Goal: Task Accomplishment & Management: Manage account settings

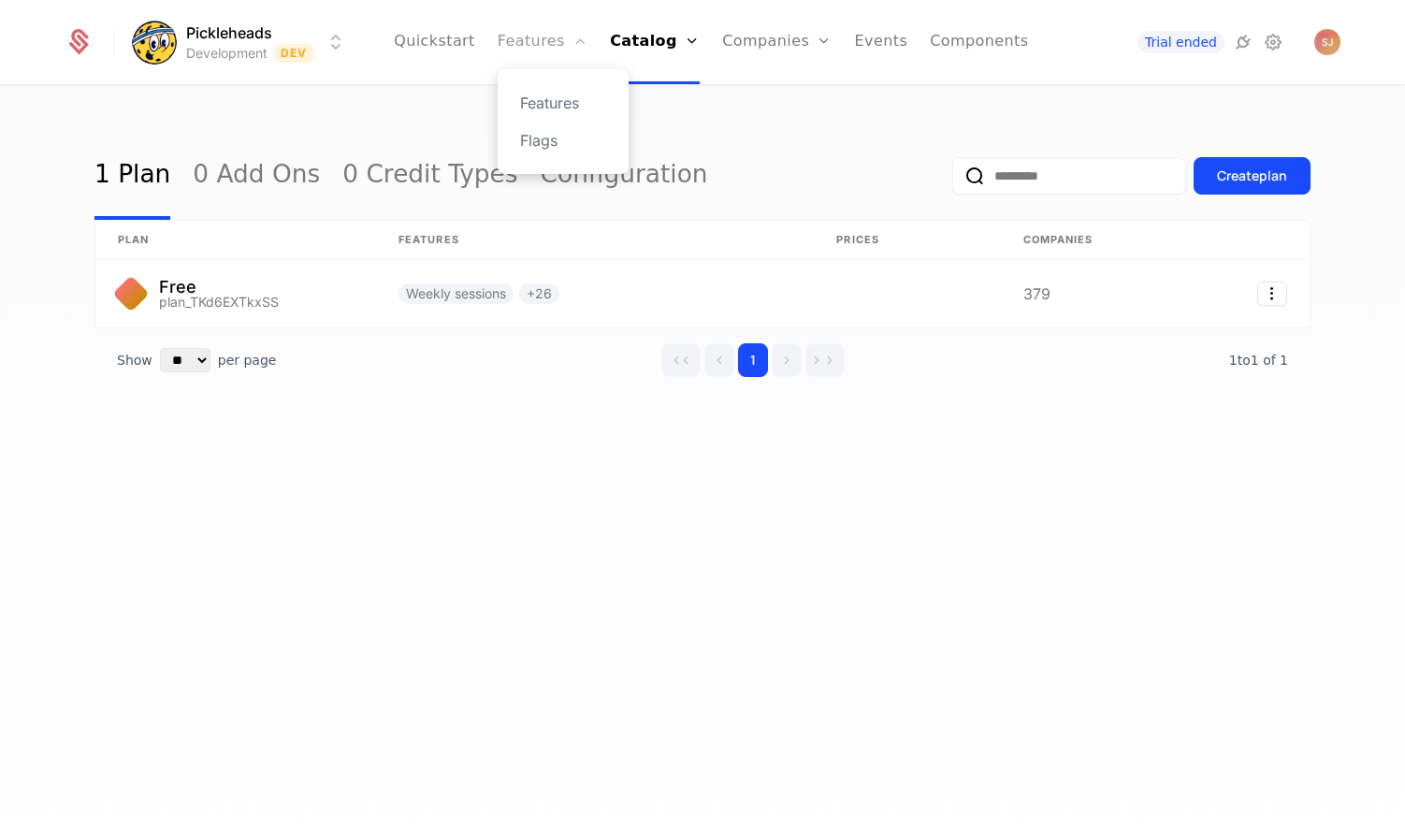
click at [554, 40] on link "Features" at bounding box center [542, 41] width 90 height 84
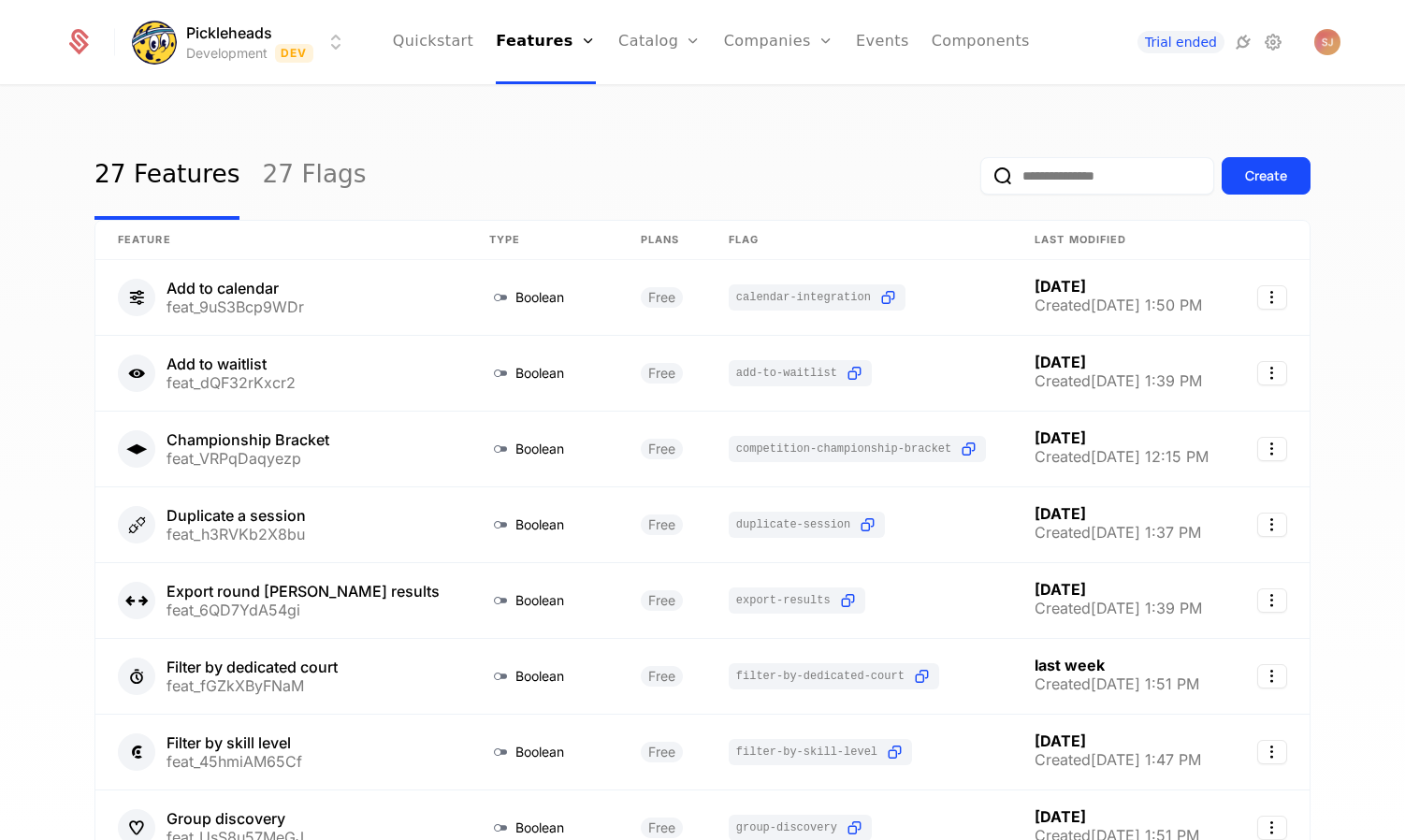
click at [1072, 182] on input "email" at bounding box center [1098, 176] width 234 height 38
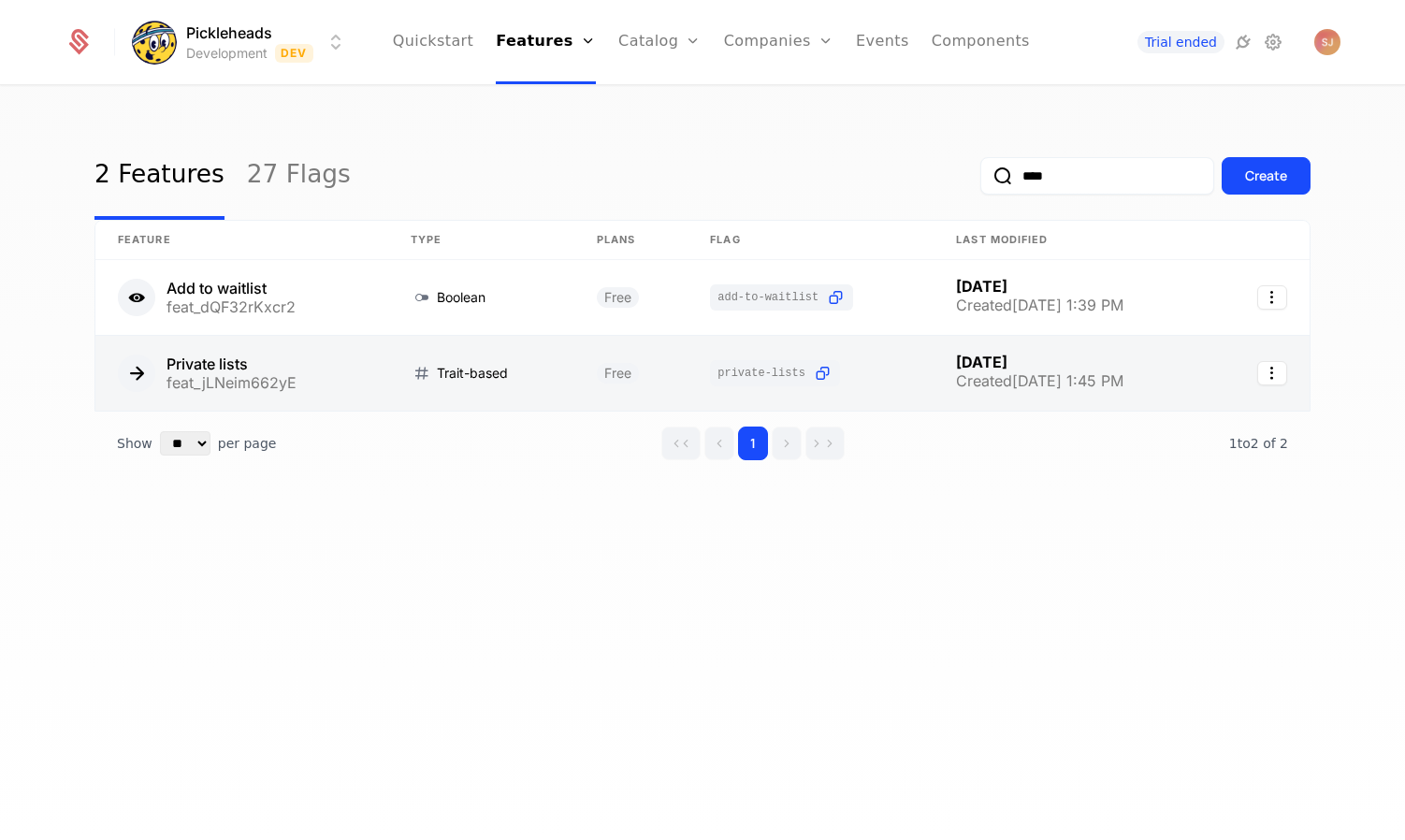
type input "****"
click at [423, 383] on link at bounding box center [481, 372] width 186 height 74
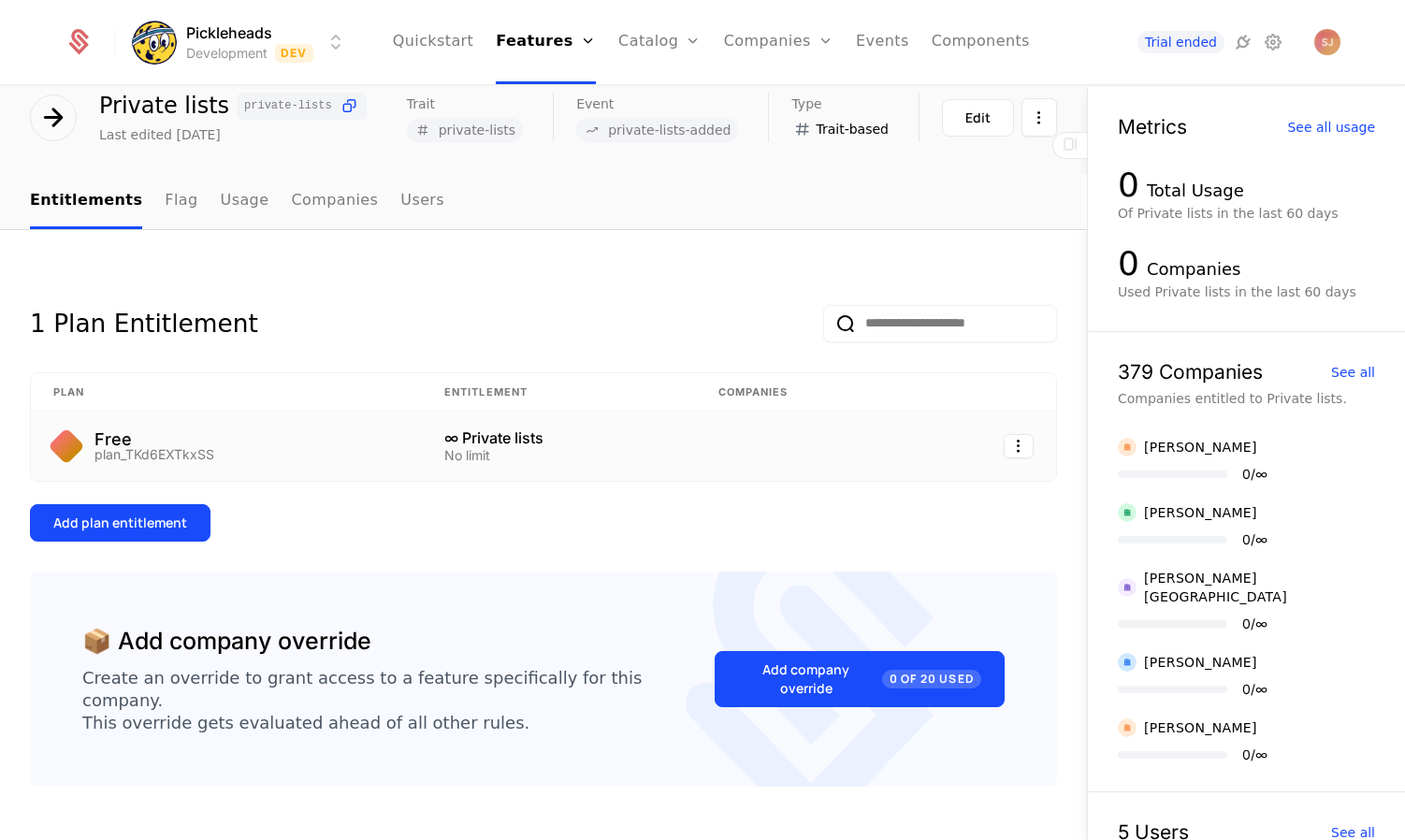
scroll to position [68, 0]
click at [174, 210] on link "Flag" at bounding box center [181, 203] width 33 height 56
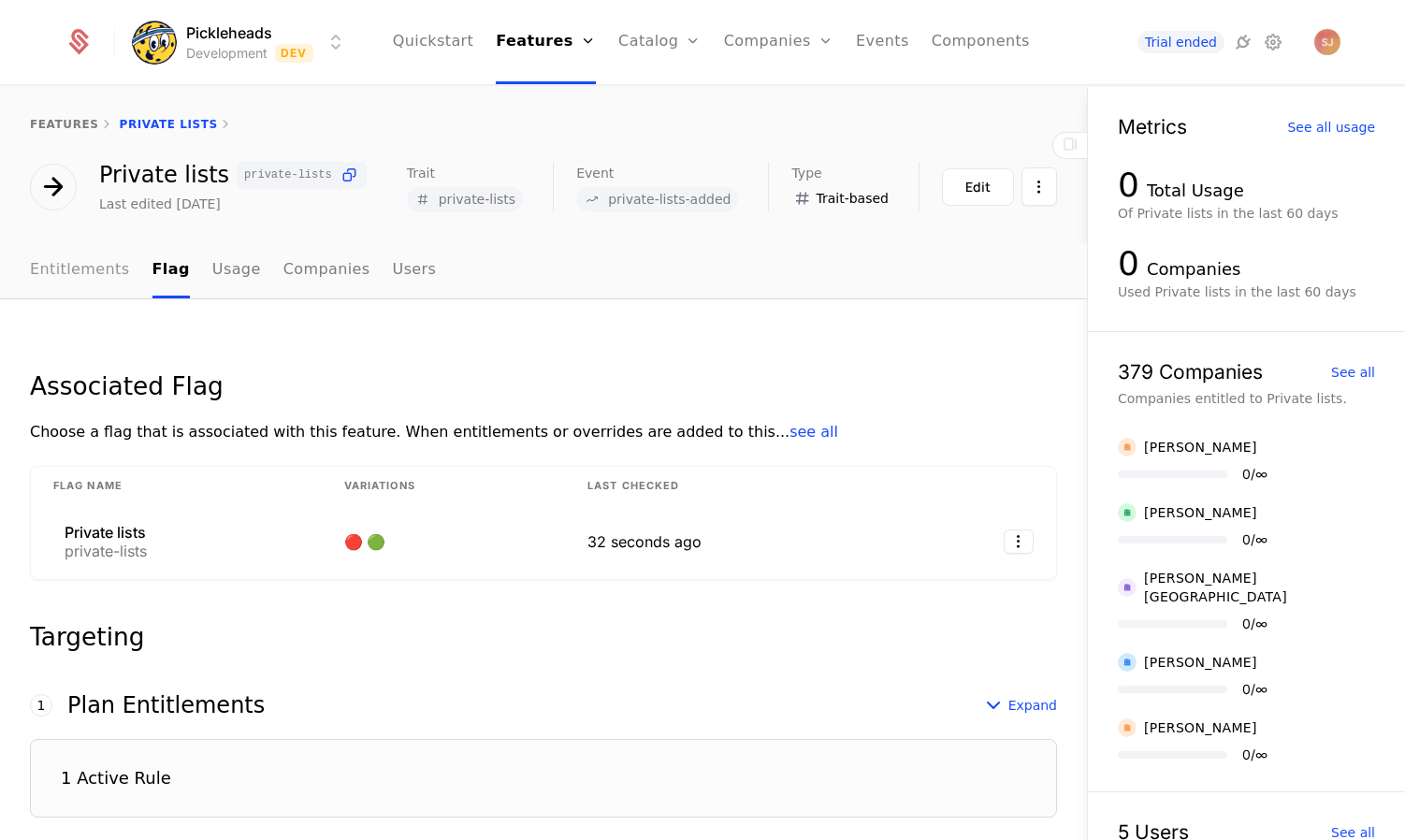
click at [94, 285] on link "Entitlements" at bounding box center [80, 271] width 100 height 56
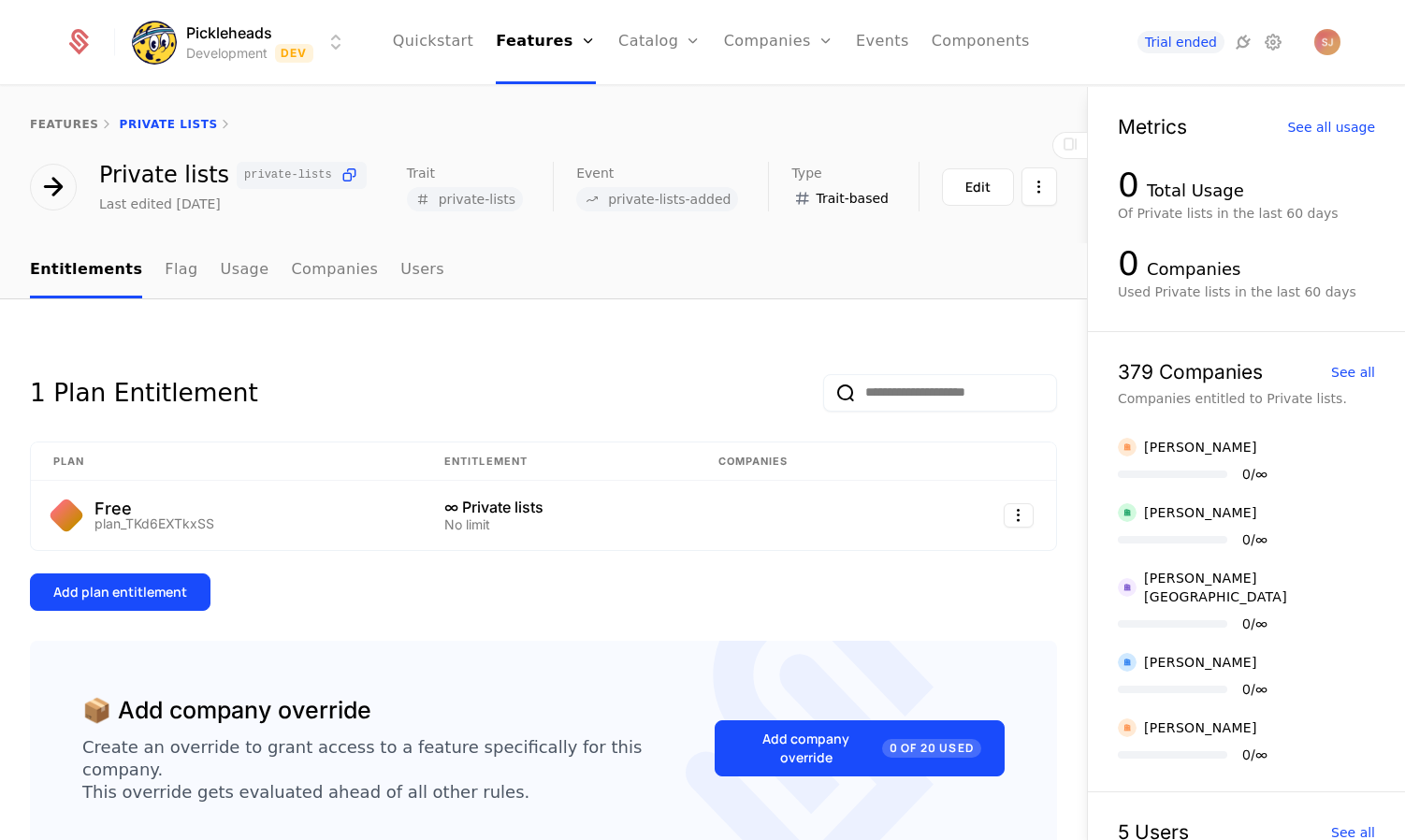
click at [147, 281] on ul "Entitlements Flag Usage Companies Users" at bounding box center [237, 271] width 414 height 56
click at [165, 268] on link "Flag" at bounding box center [181, 271] width 33 height 56
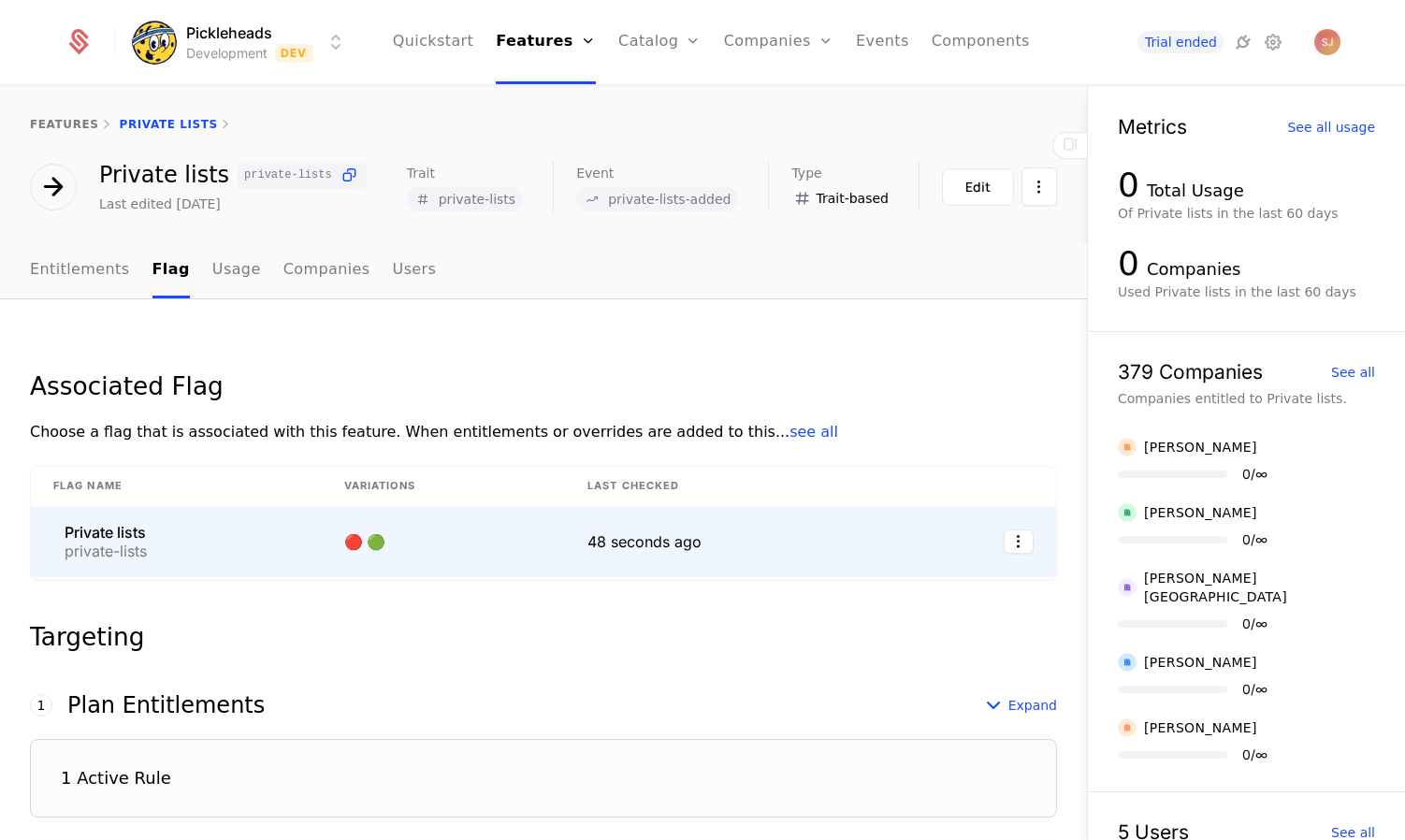
click at [356, 552] on td "🔴 🟢" at bounding box center [443, 541] width 243 height 71
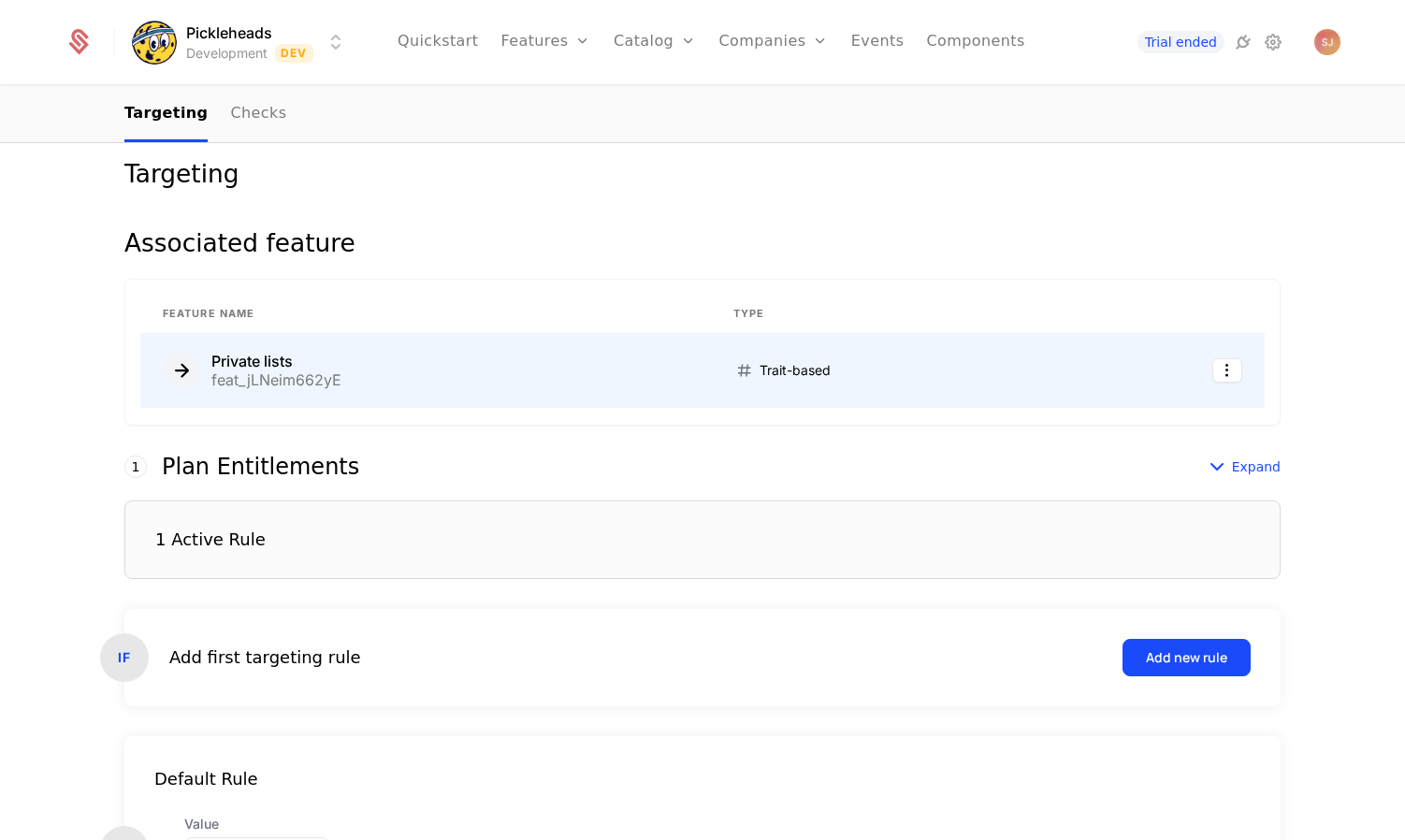
scroll to position [226, 0]
click at [327, 560] on div "1 Active Rule" at bounding box center [702, 540] width 1156 height 78
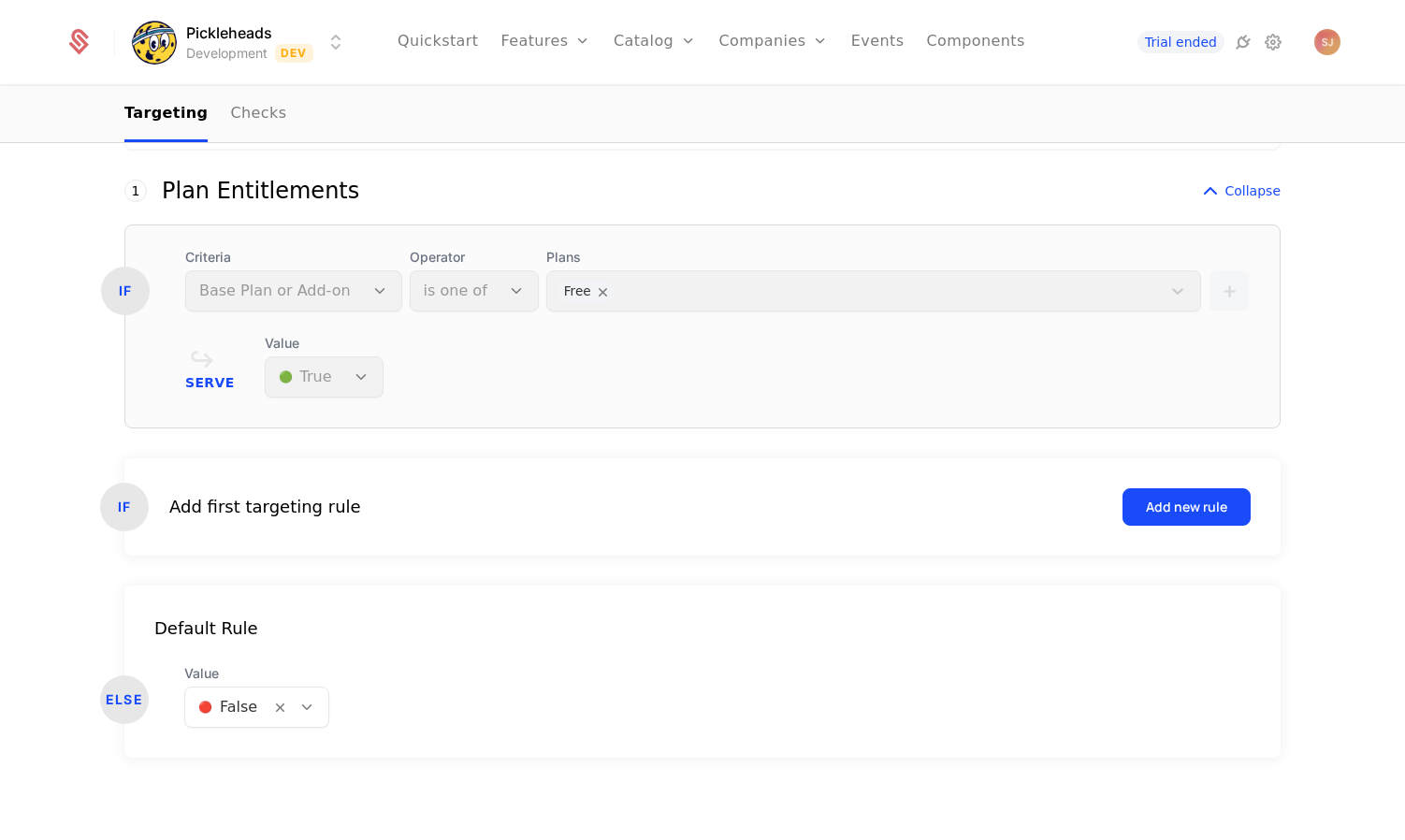
scroll to position [510, 0]
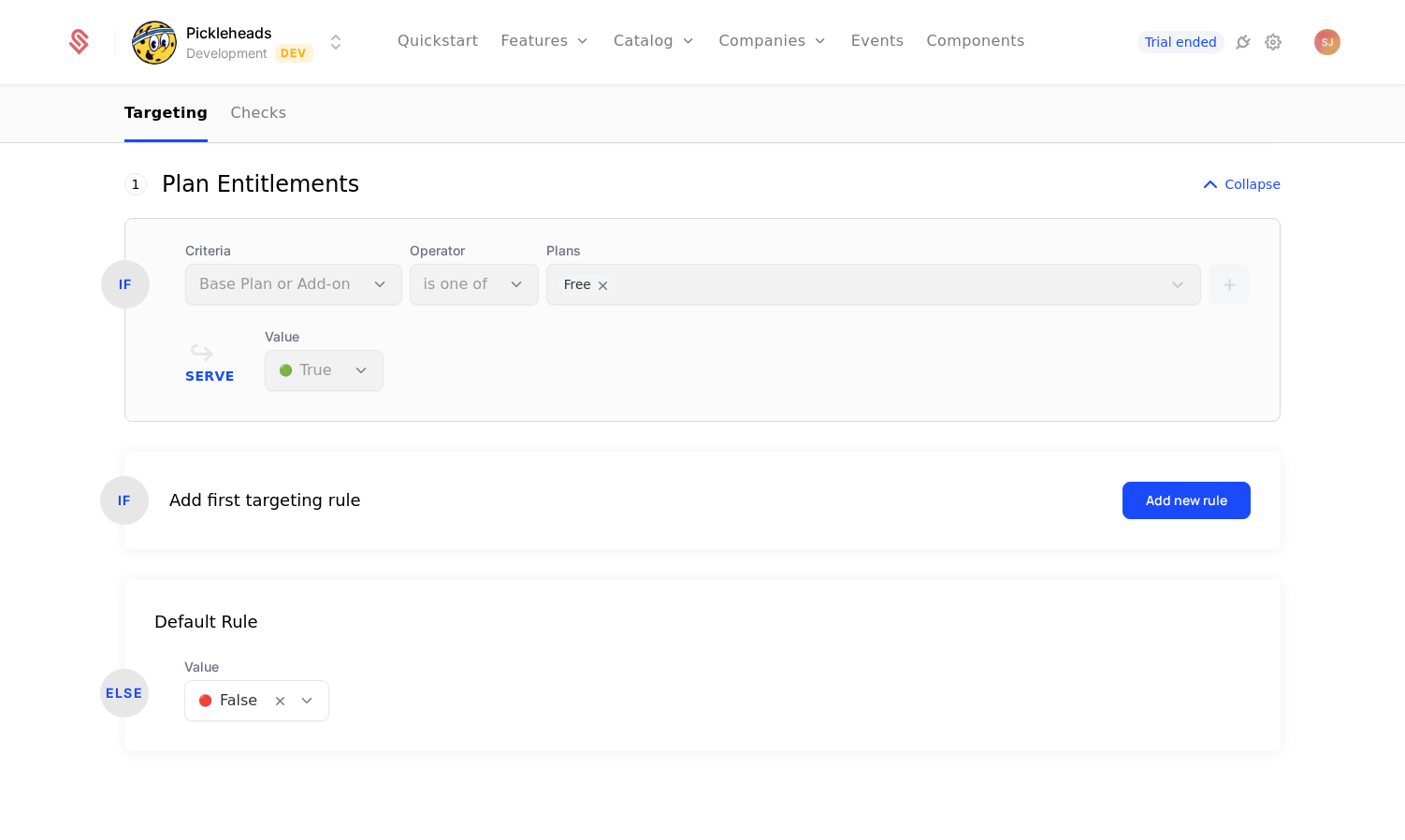
click at [343, 373] on div "Value 🟢 True" at bounding box center [324, 358] width 119 height 63
click at [355, 372] on div "Value 🟢 True" at bounding box center [324, 358] width 119 height 63
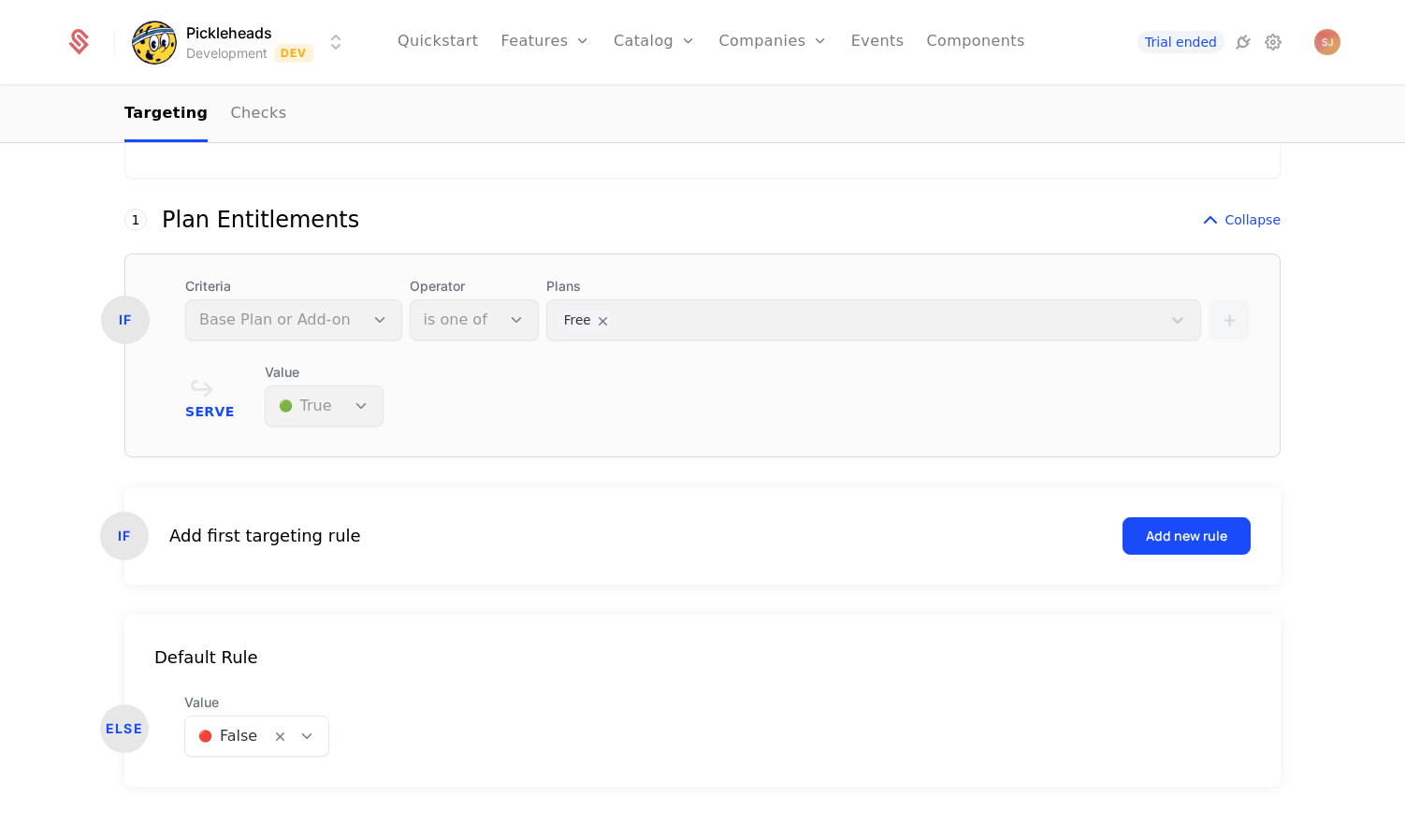
drag, startPoint x: 599, startPoint y: 322, endPoint x: 656, endPoint y: 328, distance: 57.3
click at [656, 328] on div "Plans Free" at bounding box center [873, 308] width 654 height 63
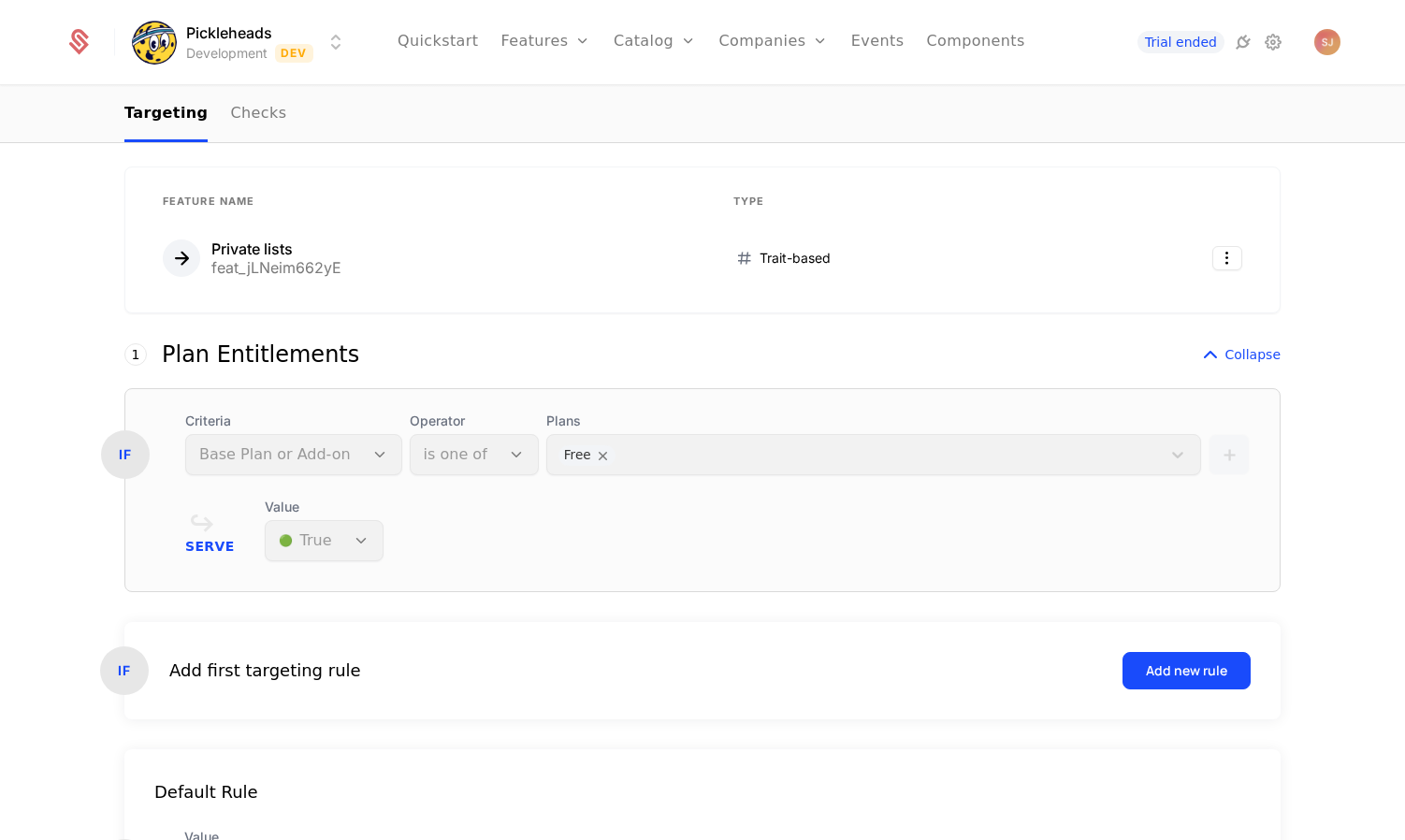
scroll to position [340, 0]
click at [584, 451] on div "Plans Free" at bounding box center [873, 442] width 654 height 63
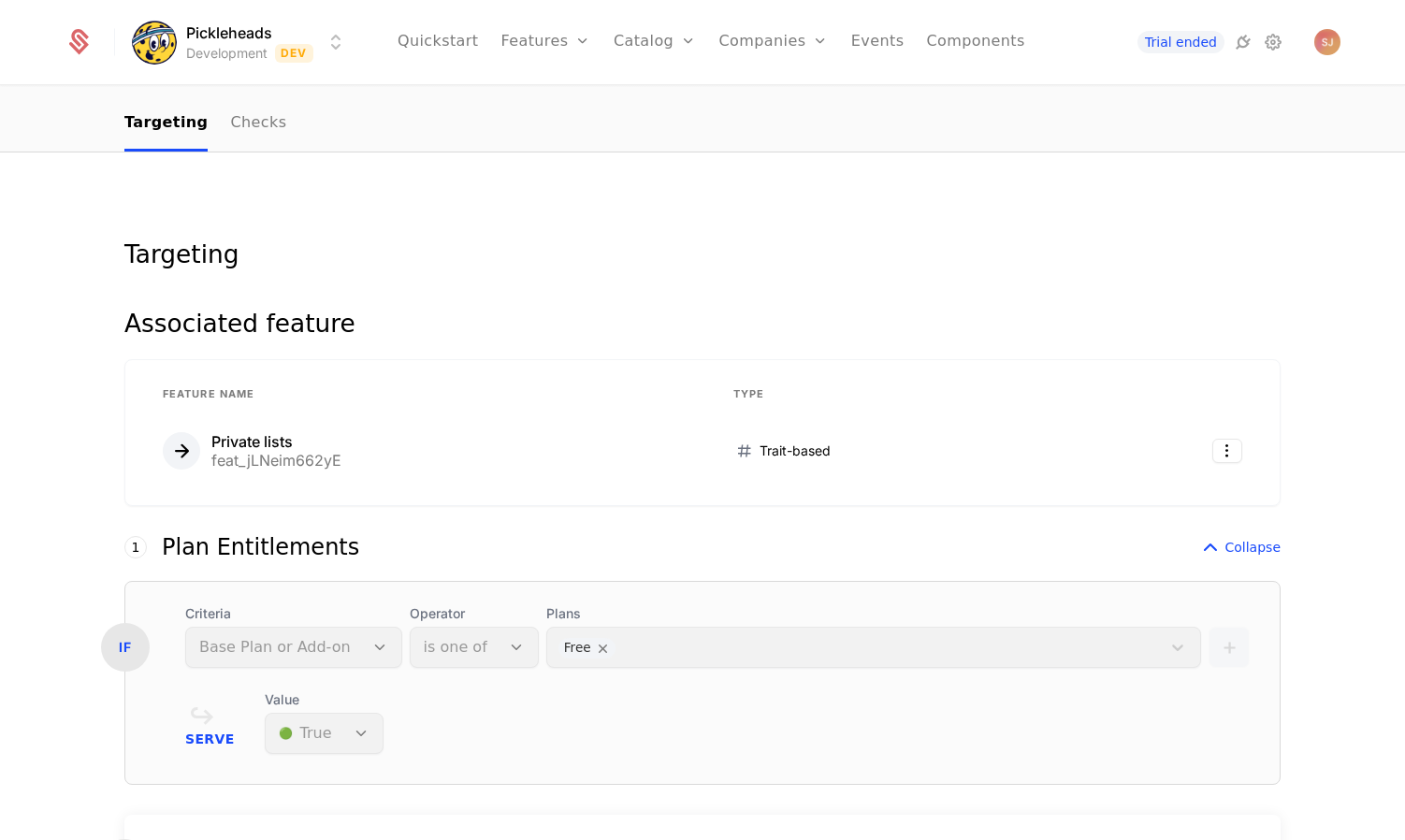
scroll to position [149, 0]
click at [284, 635] on div "Criteria Base Plan or Add-on" at bounding box center [293, 634] width 217 height 63
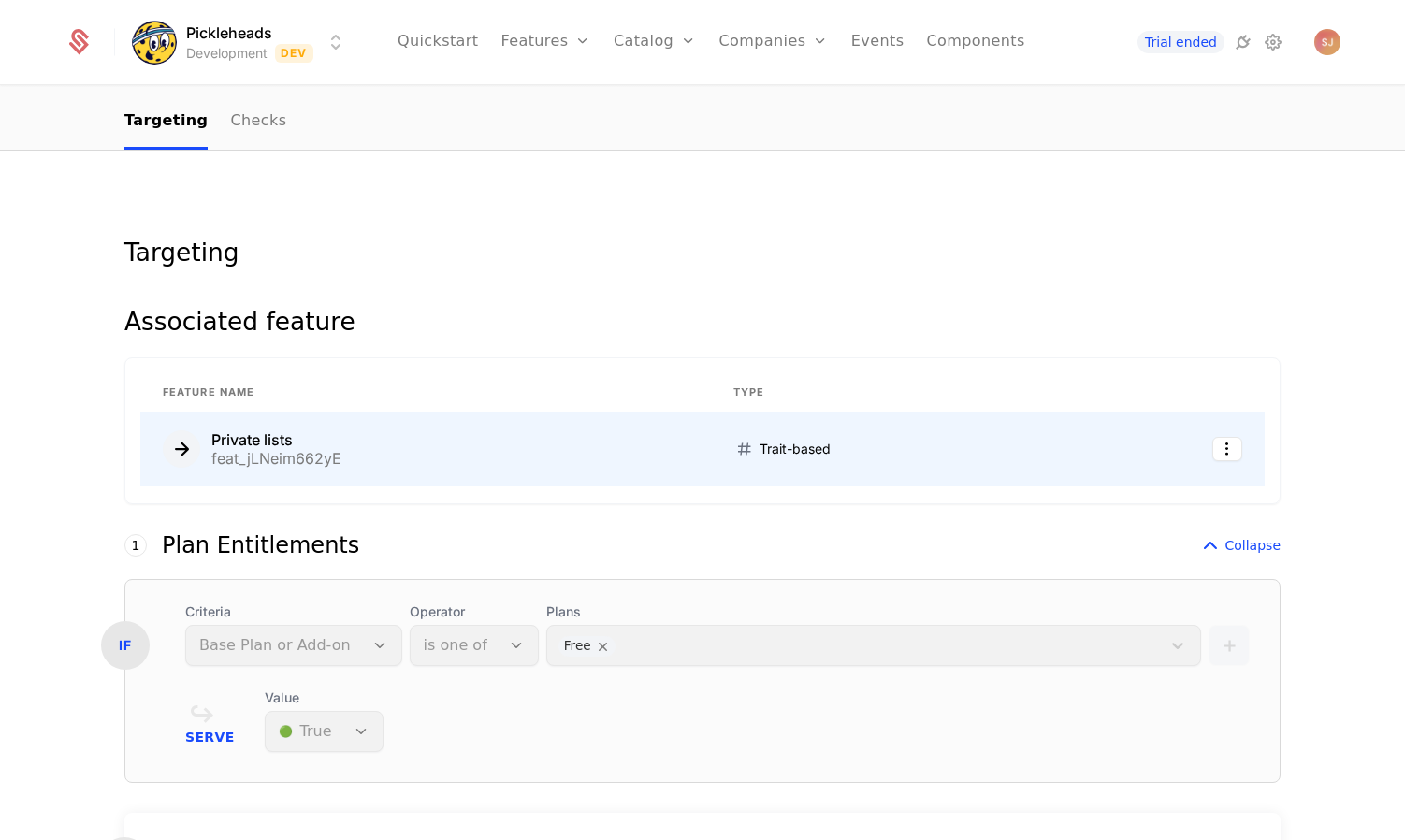
click at [193, 457] on div at bounding box center [182, 449] width 38 height 38
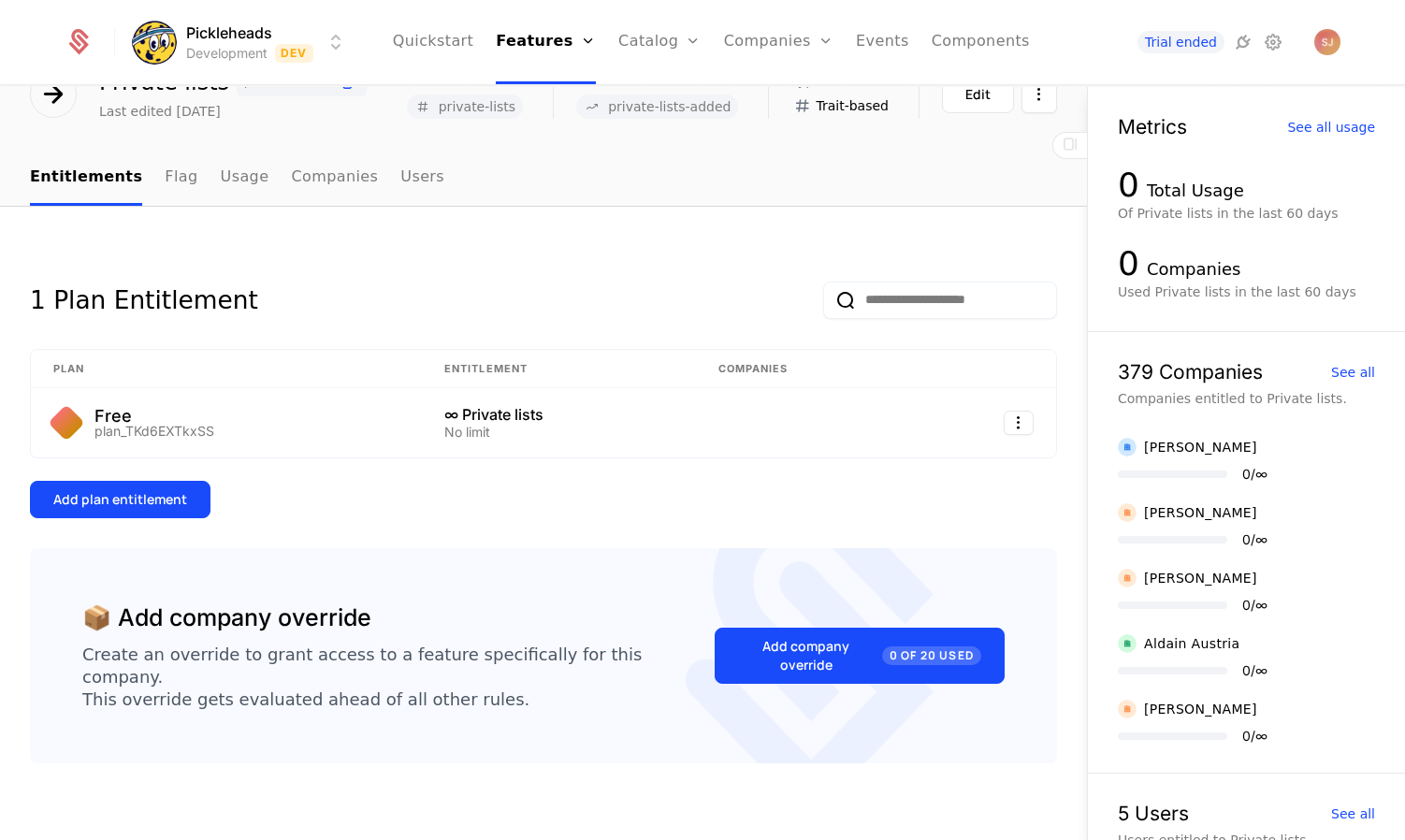
scroll to position [97, 0]
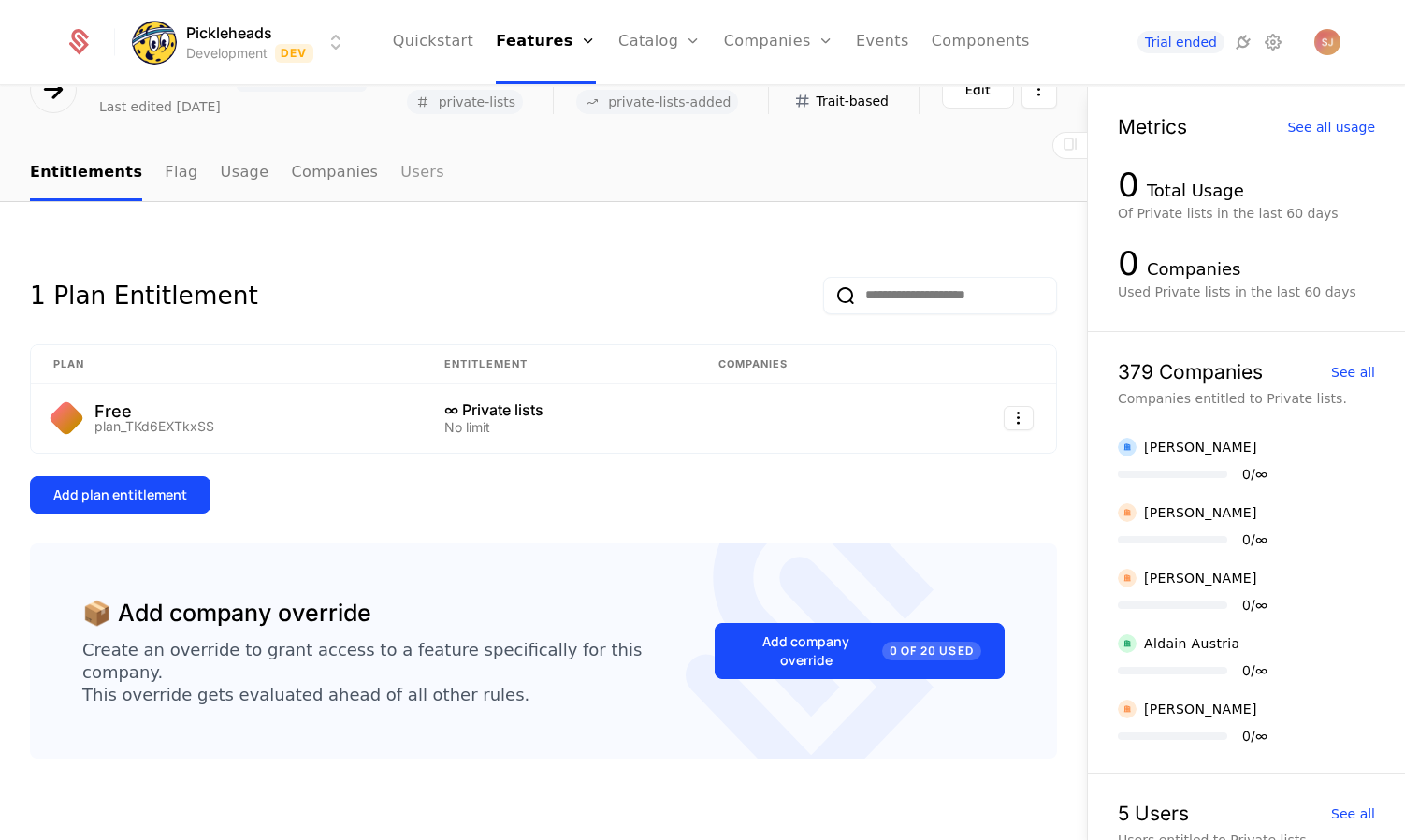
click at [408, 177] on link "Users" at bounding box center [422, 173] width 44 height 56
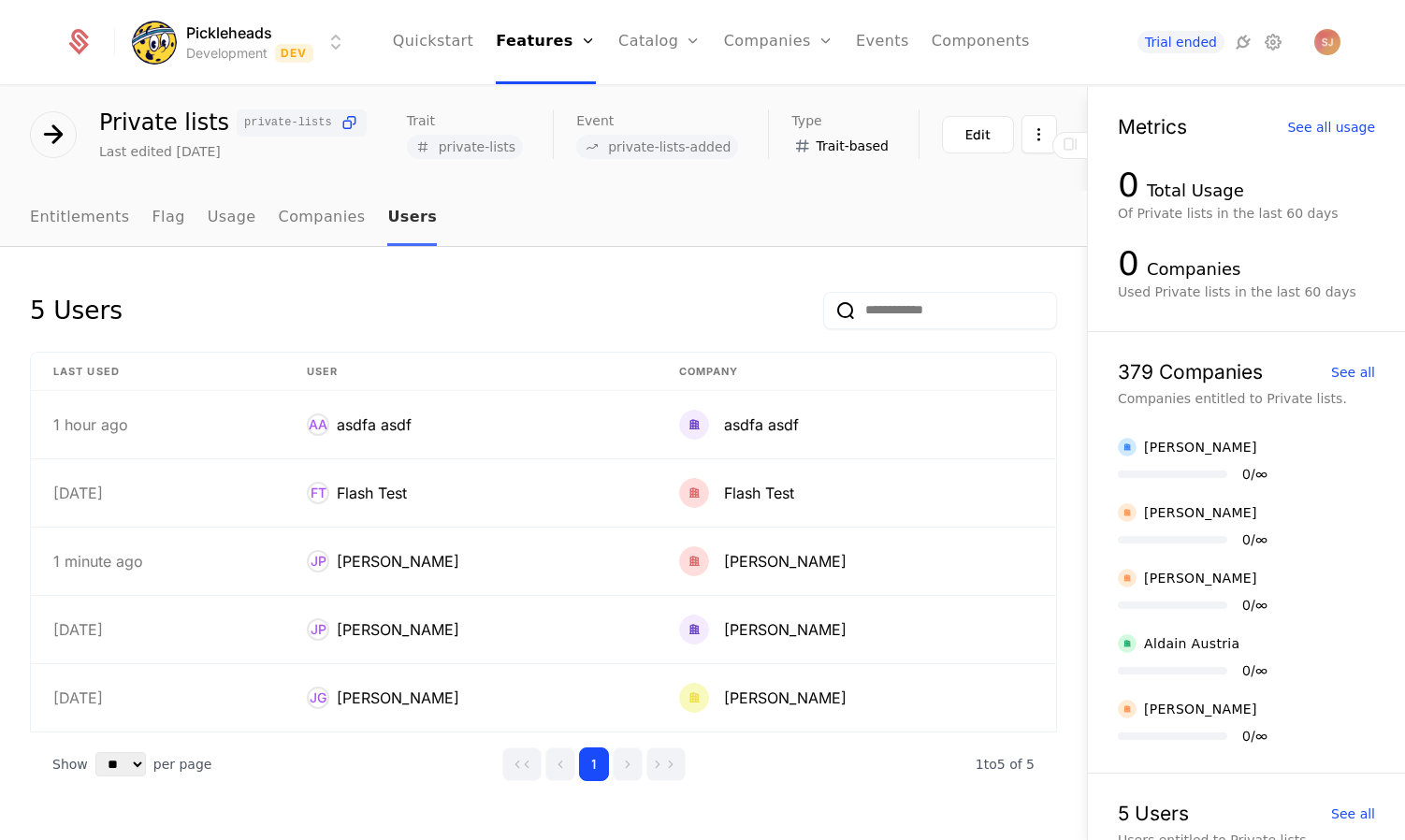
scroll to position [53, 0]
click at [218, 221] on link "Usage" at bounding box center [232, 218] width 49 height 56
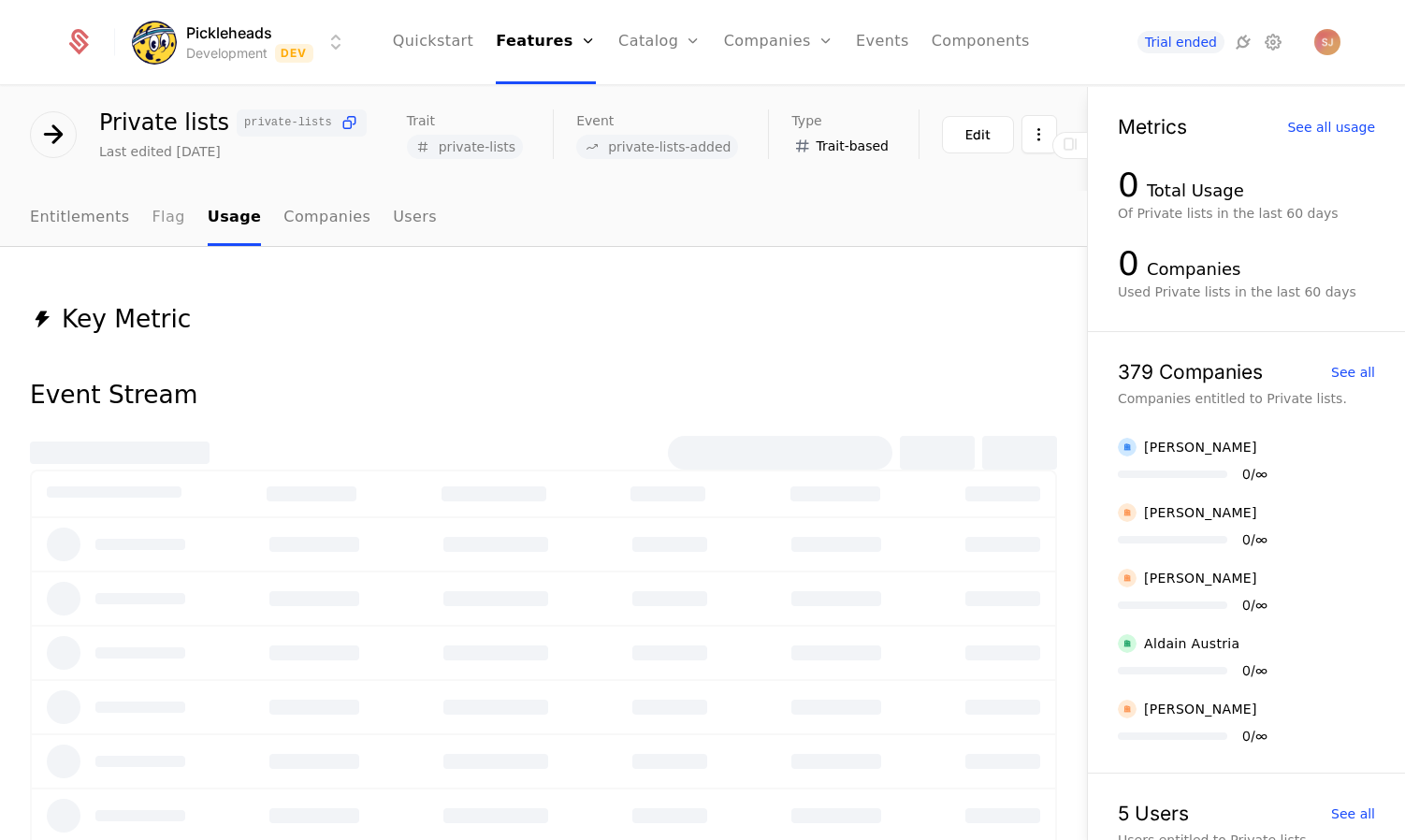
click at [146, 218] on div "features Private lists Private lists private-lists Last edited [DATE] Trait pri…" at bounding box center [543, 464] width 1087 height 754
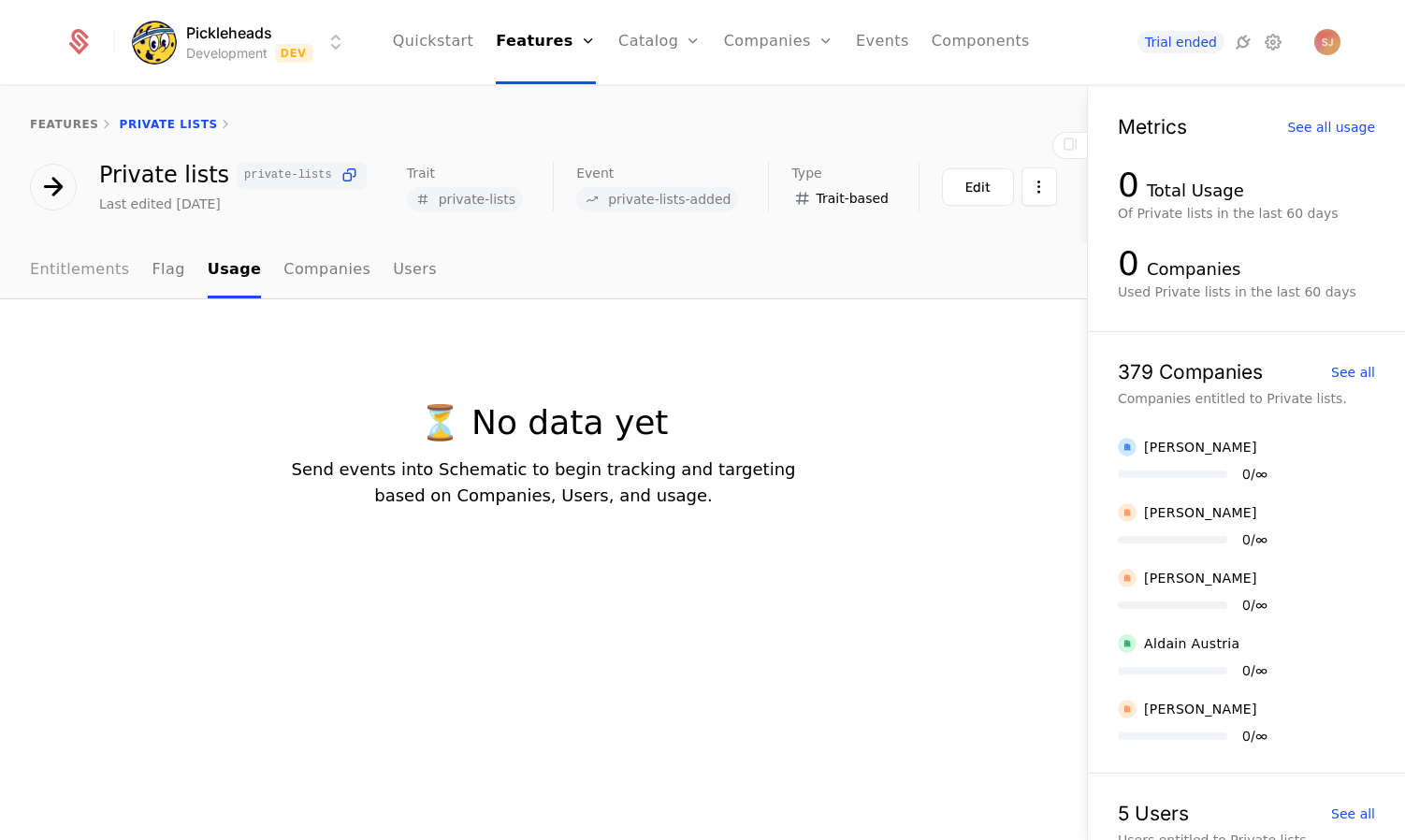
click at [58, 259] on link "Entitlements" at bounding box center [80, 271] width 100 height 56
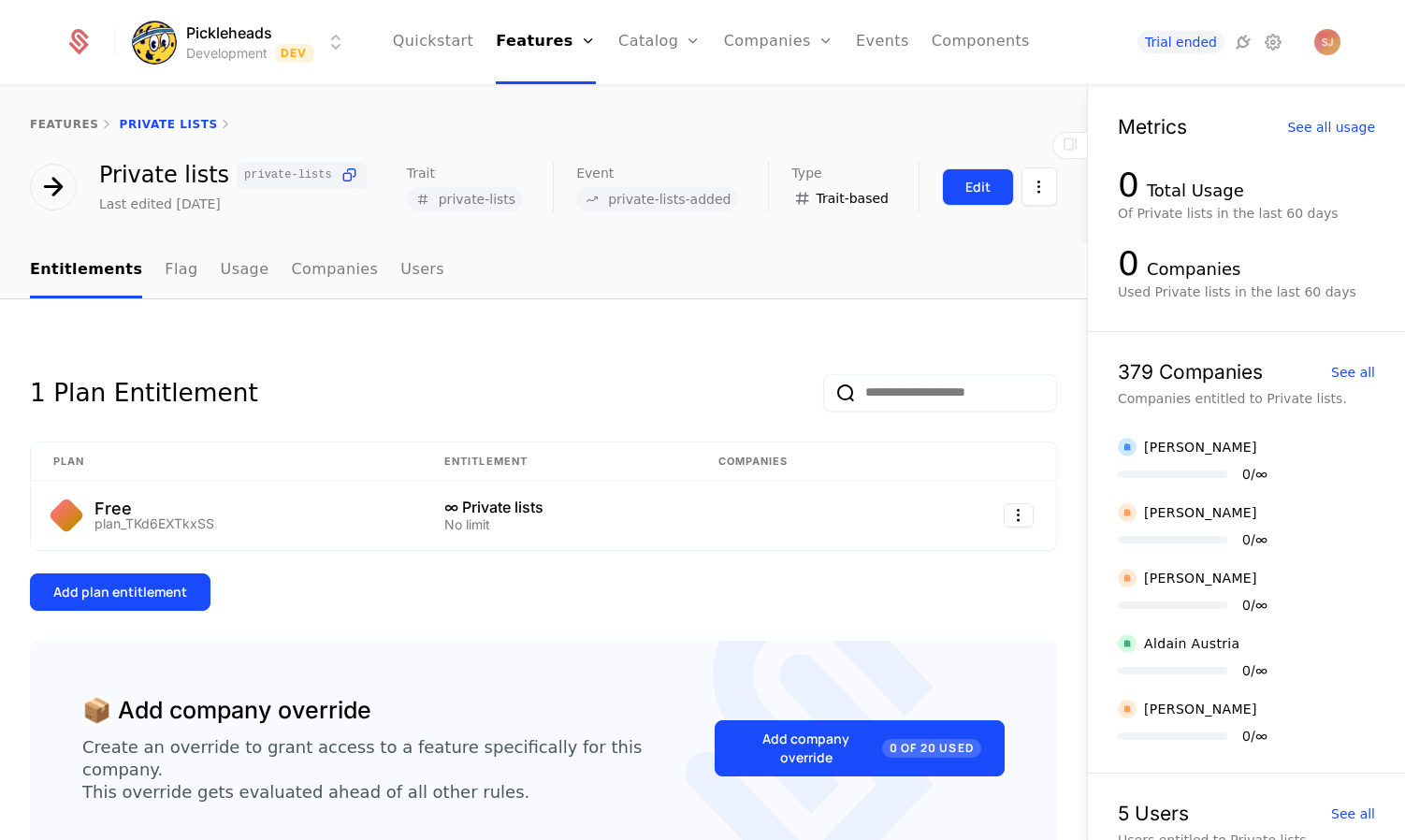
click at [970, 191] on div "Edit" at bounding box center [978, 187] width 25 height 19
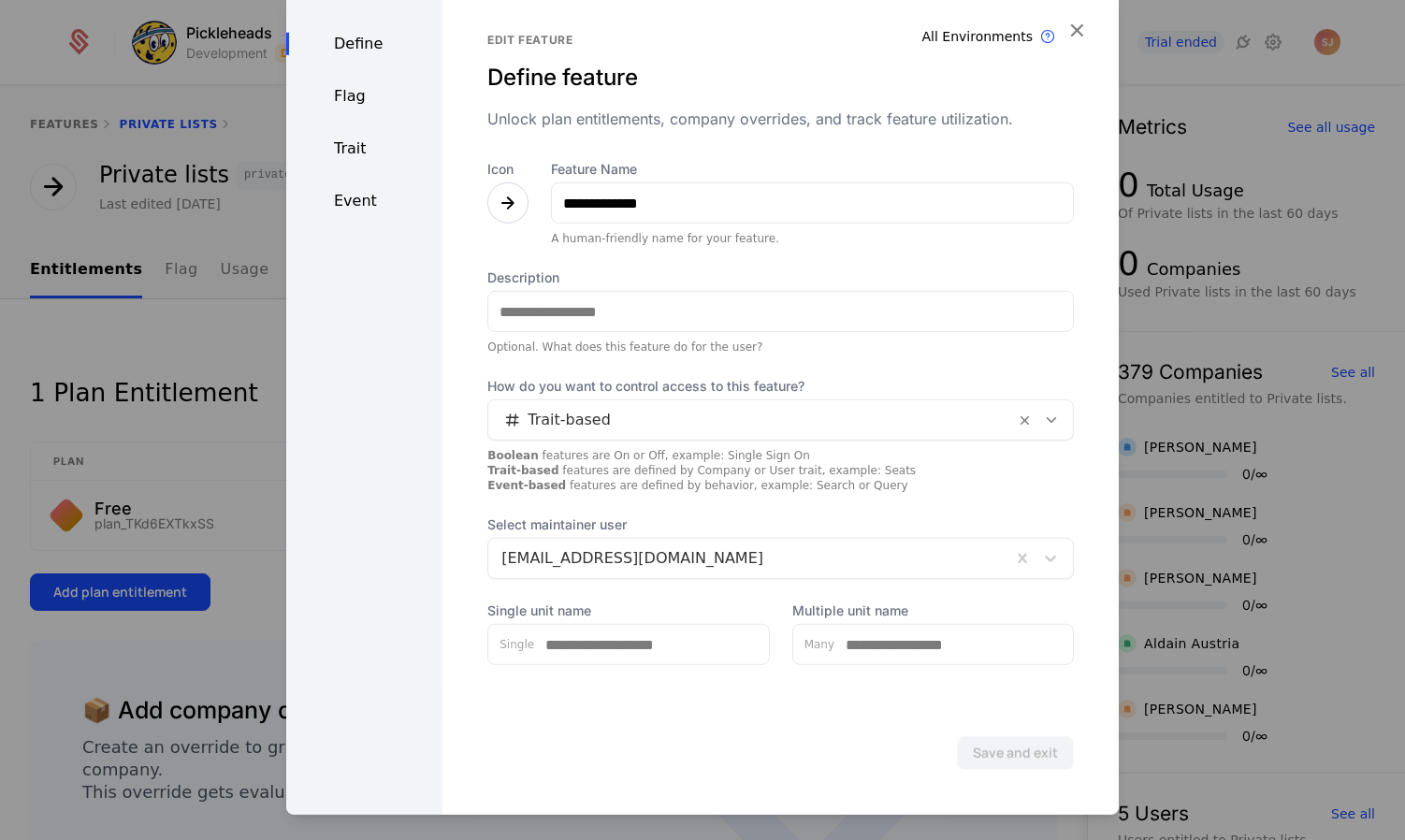
click at [1091, 25] on div "**********" at bounding box center [780, 401] width 676 height 827
click at [1077, 31] on icon "button" at bounding box center [1077, 30] width 25 height 25
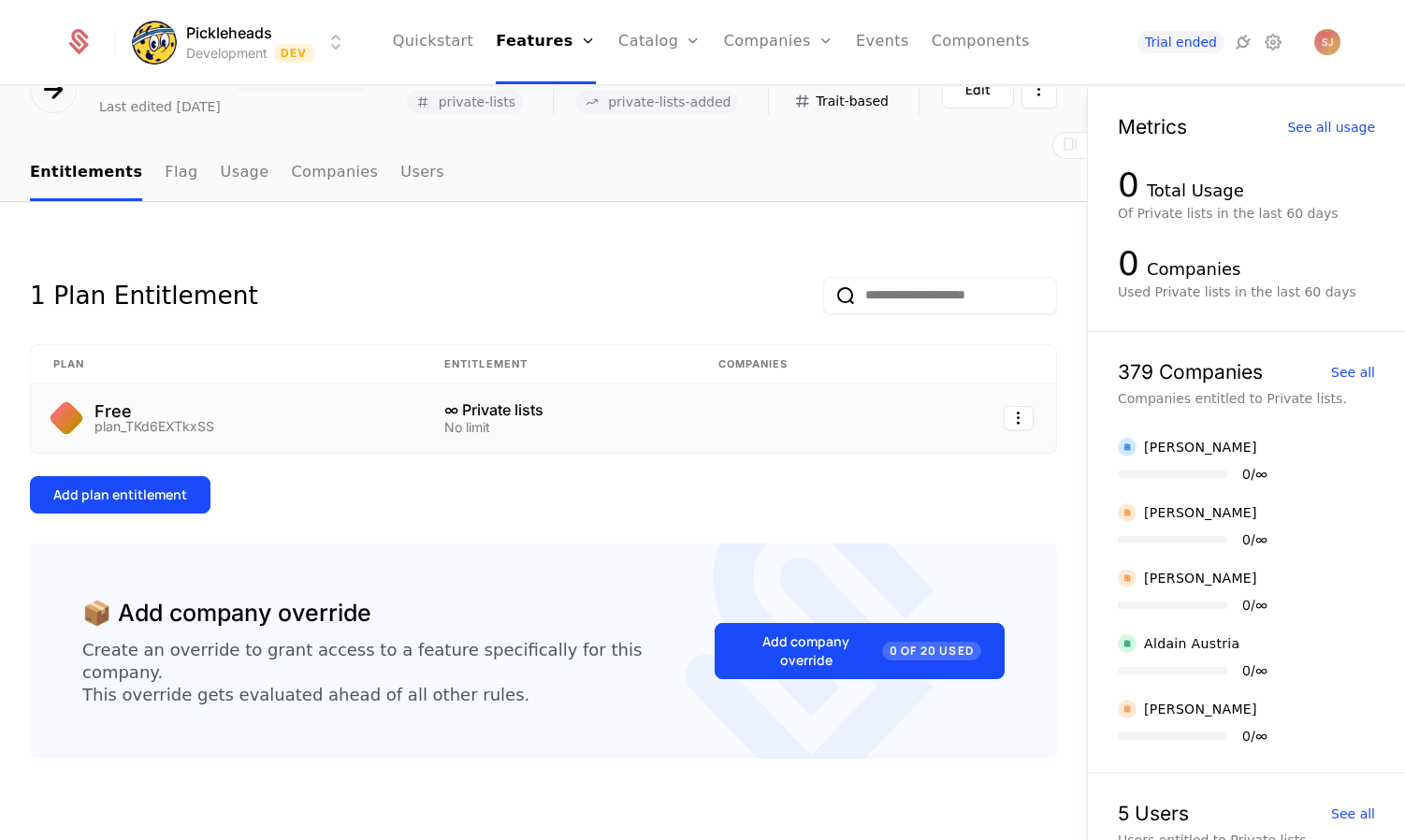
scroll to position [96, 0]
click at [114, 426] on div "plan_TKd6EXTkxSS" at bounding box center [154, 427] width 120 height 13
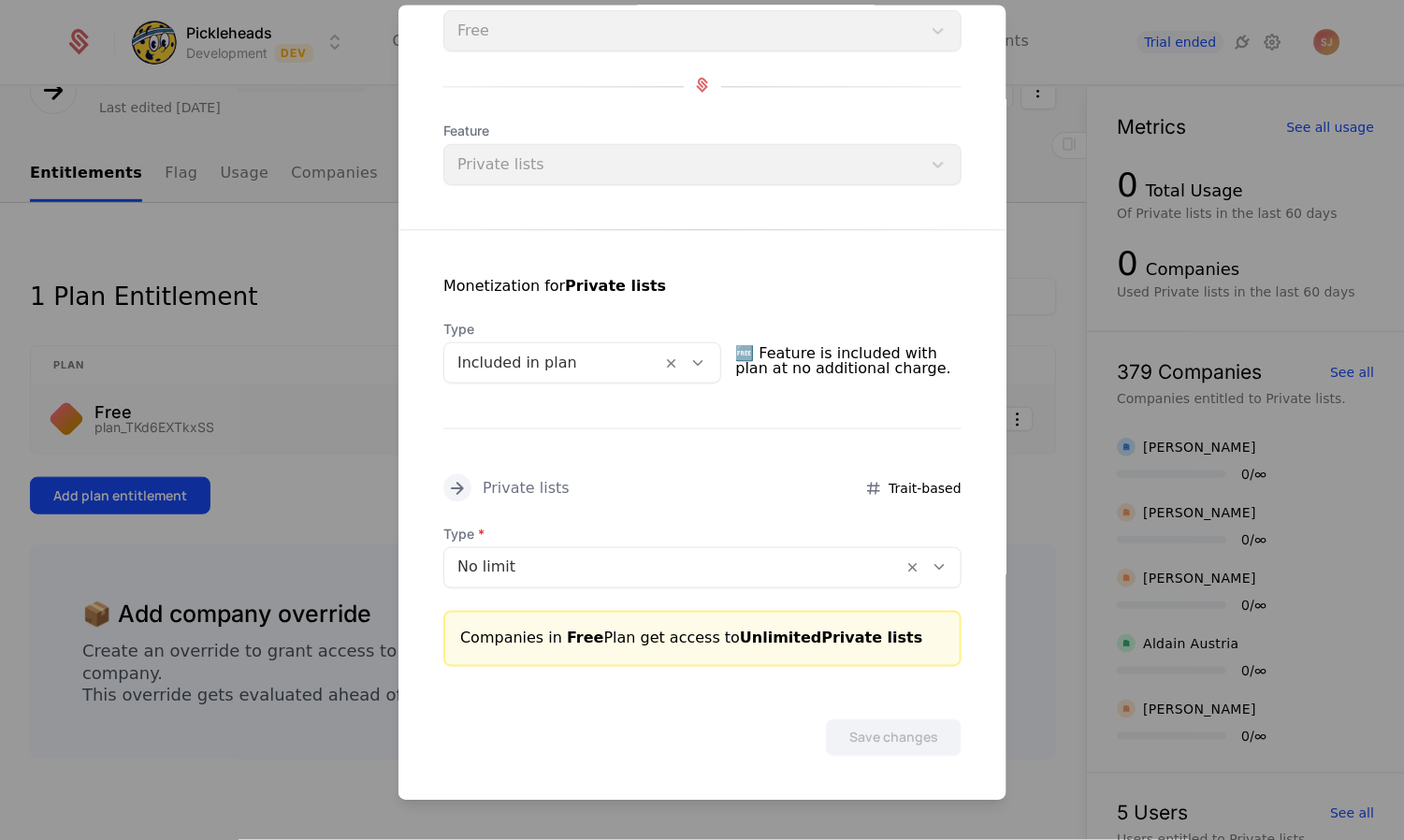
scroll to position [128, 0]
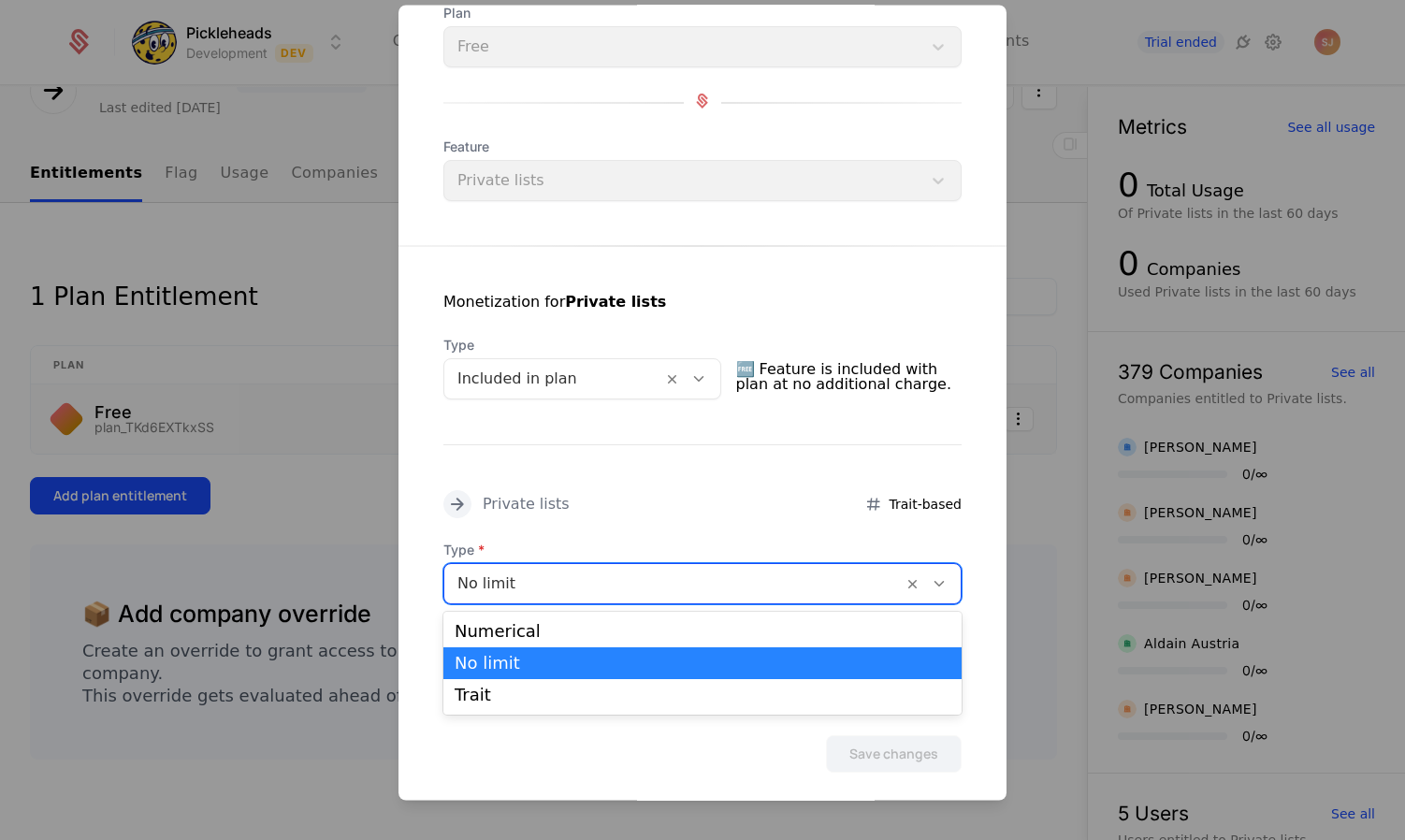
click at [580, 585] on div at bounding box center [673, 585] width 432 height 26
click at [525, 627] on div "Numerical" at bounding box center [702, 632] width 496 height 17
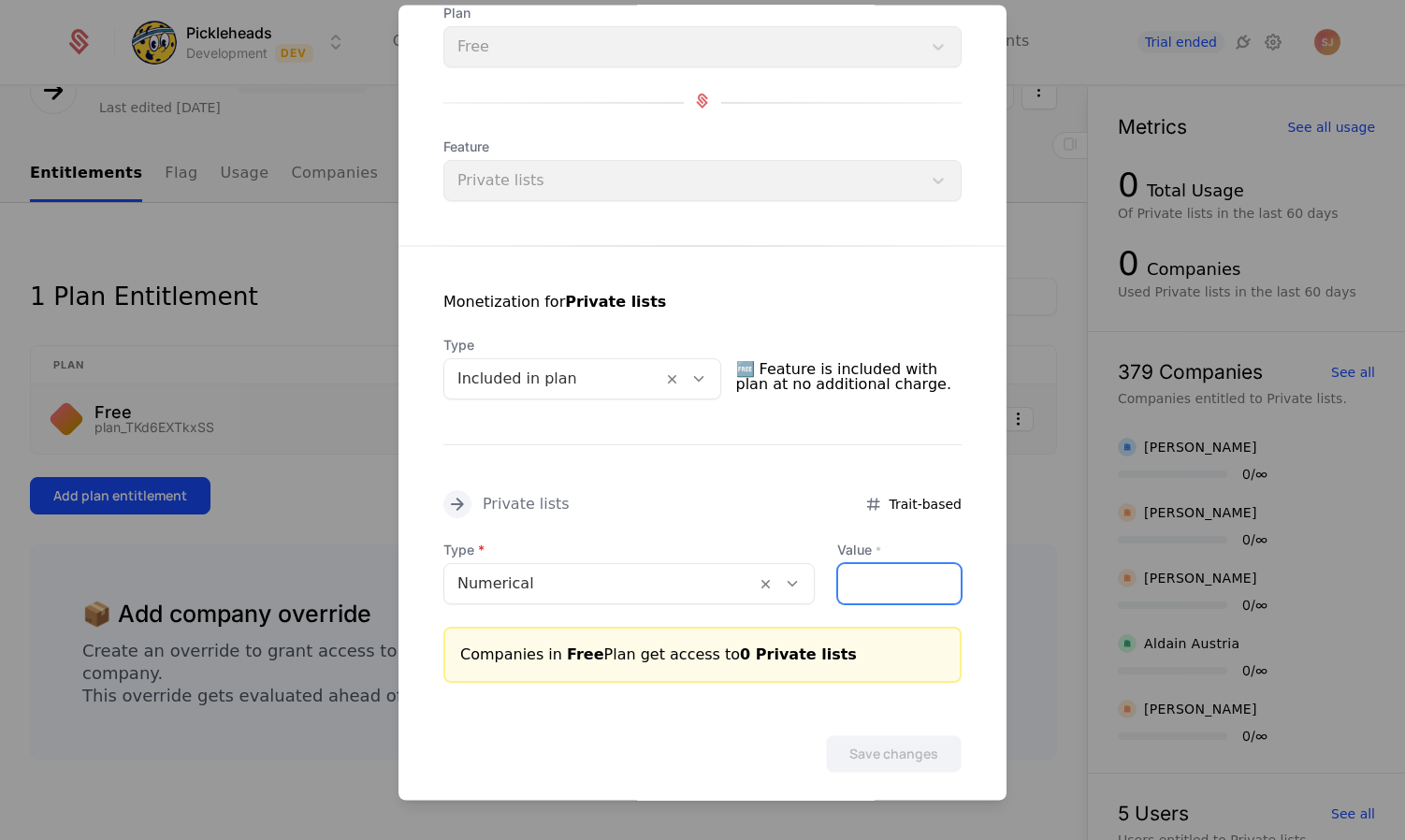
drag, startPoint x: 906, startPoint y: 585, endPoint x: 761, endPoint y: 585, distance: 145.0
click at [761, 585] on div "Type Numerical Value * *" at bounding box center [702, 572] width 519 height 63
type input "*"
click at [858, 751] on button "Save changes" at bounding box center [894, 755] width 136 height 38
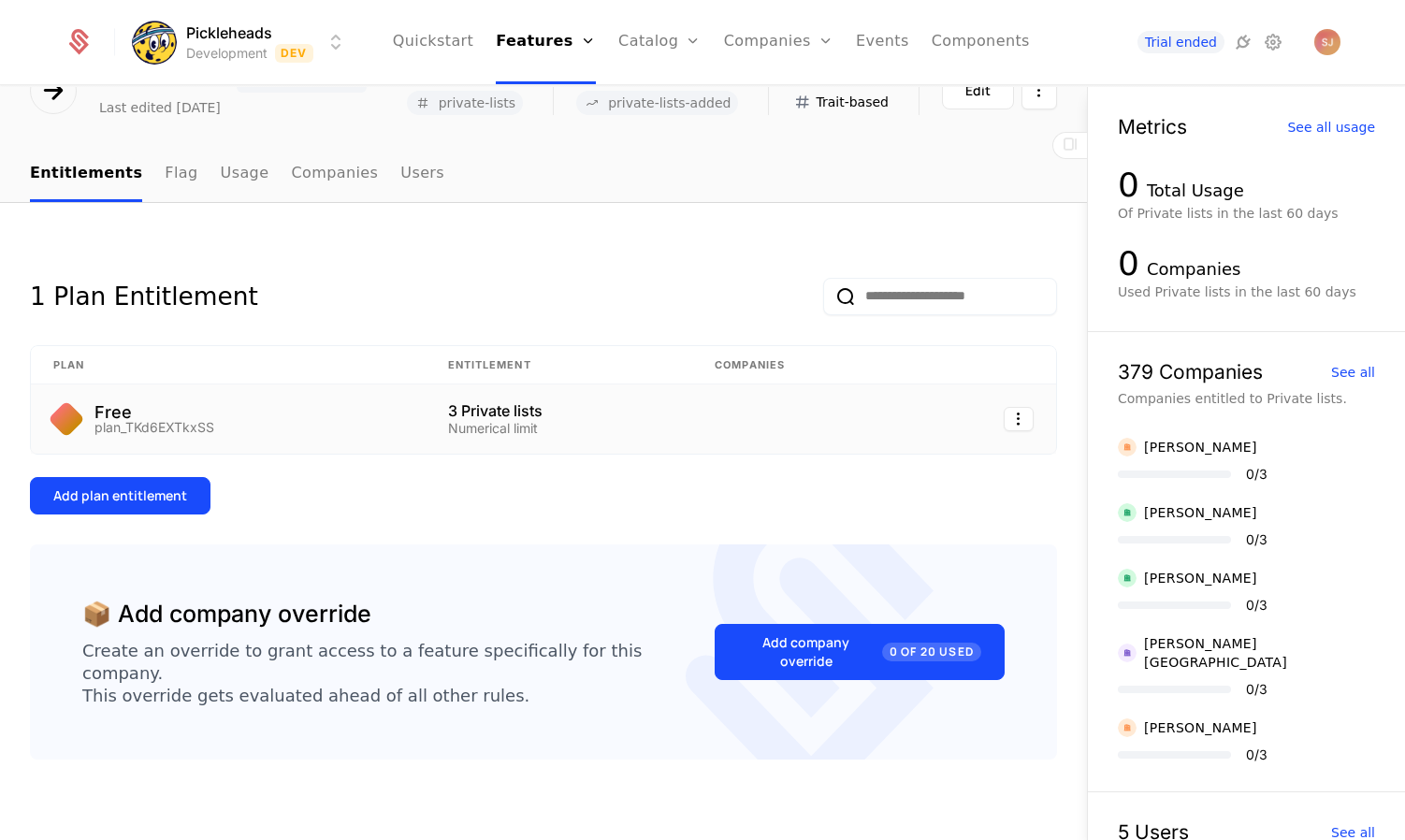
scroll to position [0, 0]
